Goal: Task Accomplishment & Management: Use online tool/utility

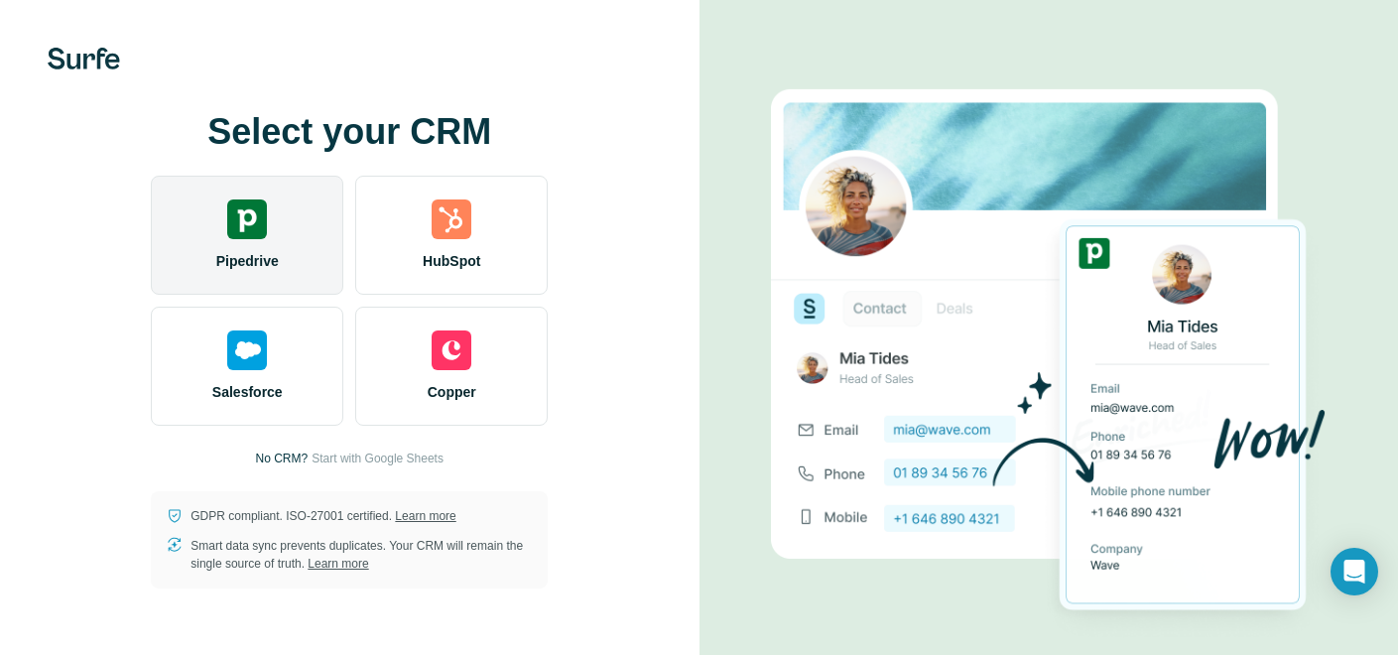
click at [234, 215] on img at bounding box center [247, 219] width 40 height 40
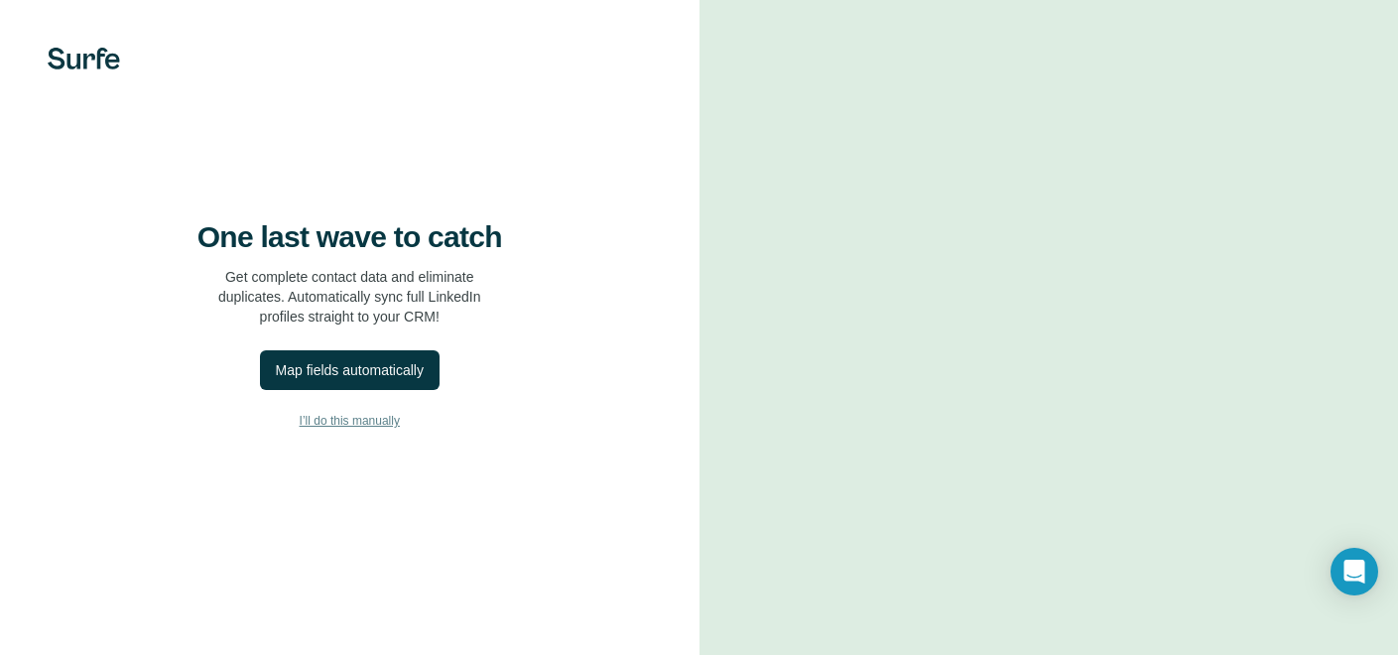
click at [332, 430] on span "I’ll do this manually" at bounding box center [350, 421] width 100 height 18
